Goal: Task Accomplishment & Management: Complete application form

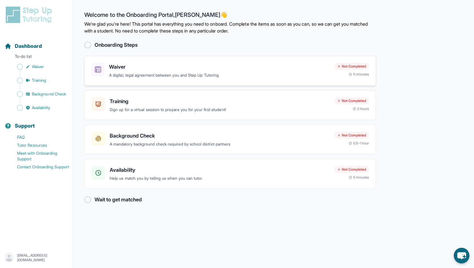
click at [187, 61] on div "Waiver A digital, legal agreement between you and Step Up Tutoring Not Complete…" at bounding box center [230, 71] width 292 height 30
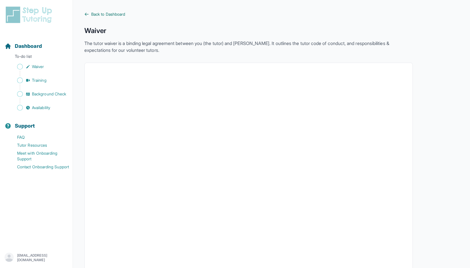
click at [95, 15] on span "Back to Dashboard" at bounding box center [108, 14] width 34 height 6
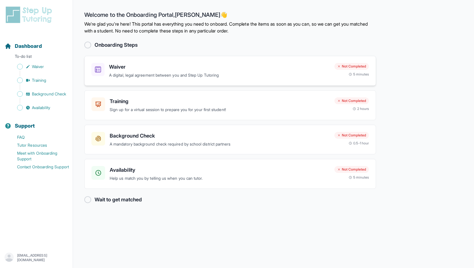
click at [202, 68] on h3 "Waiver" at bounding box center [219, 67] width 221 height 8
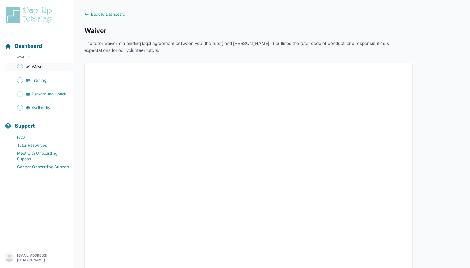
click at [27, 68] on icon "Sidebar" at bounding box center [27, 66] width 3 height 3
click at [35, 48] on span "Dashboard" at bounding box center [28, 46] width 27 height 8
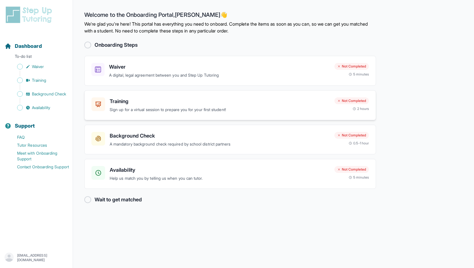
click at [177, 98] on h3 "Training" at bounding box center [220, 101] width 220 height 8
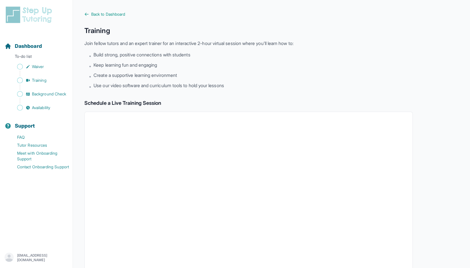
click at [93, 10] on main "Back to Dashboard Training Join fellow tutors and an expert trainer for an inte…" at bounding box center [271, 200] width 397 height 401
click at [94, 14] on span "Back to Dashboard" at bounding box center [108, 14] width 34 height 6
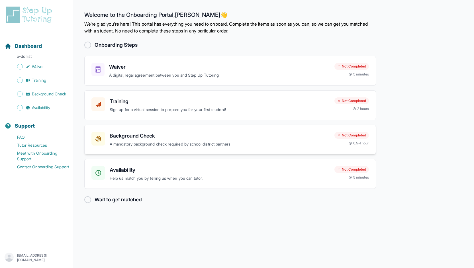
click at [201, 133] on h3 "Background Check" at bounding box center [220, 136] width 220 height 8
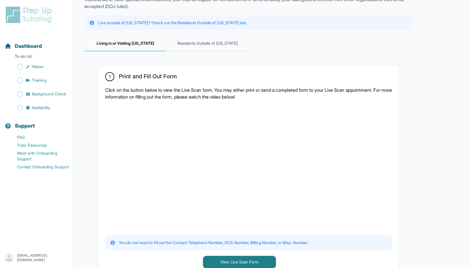
scroll to position [51, 0]
click at [217, 46] on span "Residents Outside of California" at bounding box center [207, 42] width 82 height 15
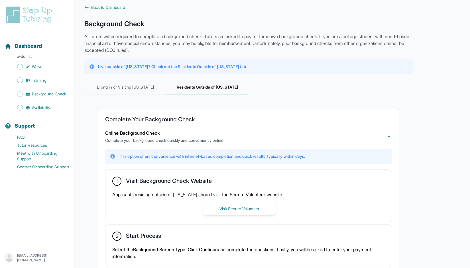
scroll to position [6, 0]
click at [142, 89] on span "Living in or Visiting California" at bounding box center [125, 87] width 82 height 15
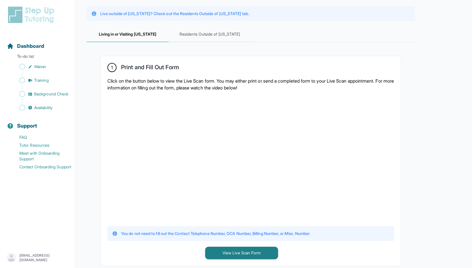
scroll to position [0, 0]
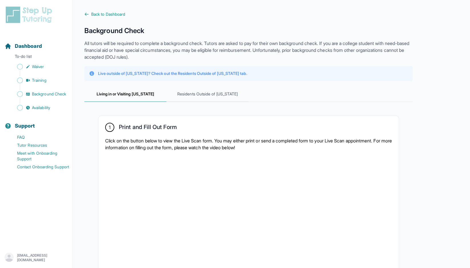
click at [87, 16] on icon at bounding box center [86, 14] width 5 height 5
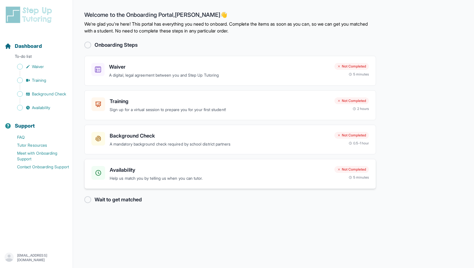
click at [146, 172] on h3 "Availability" at bounding box center [220, 170] width 220 height 8
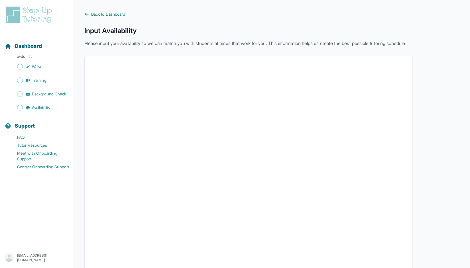
click at [93, 16] on span "Back to Dashboard" at bounding box center [108, 14] width 34 height 6
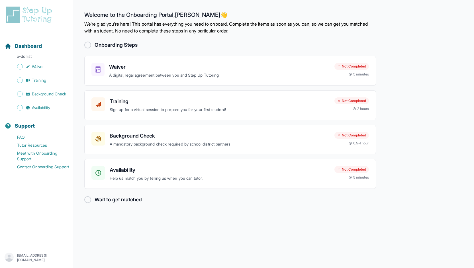
click at [88, 45] on div at bounding box center [87, 45] width 7 height 7
click at [89, 201] on div at bounding box center [87, 199] width 7 height 7
